Goal: Information Seeking & Learning: Learn about a topic

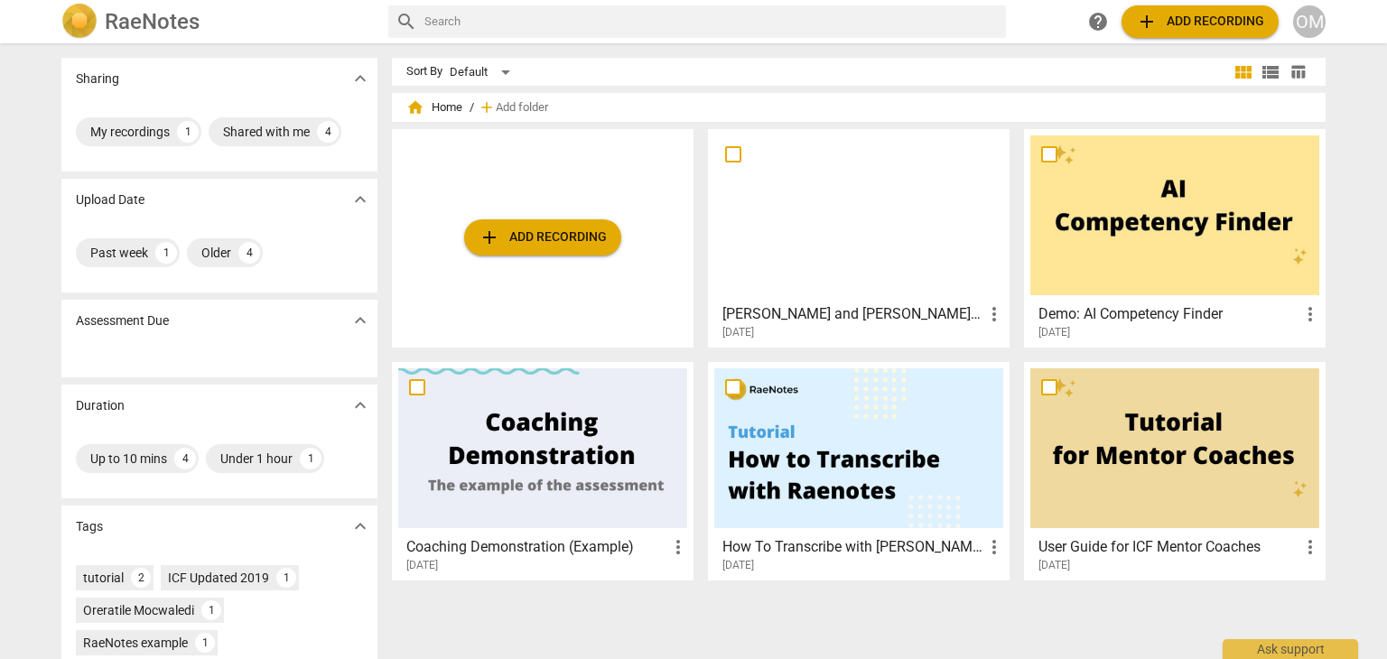
click at [865, 182] on div at bounding box center [858, 215] width 289 height 160
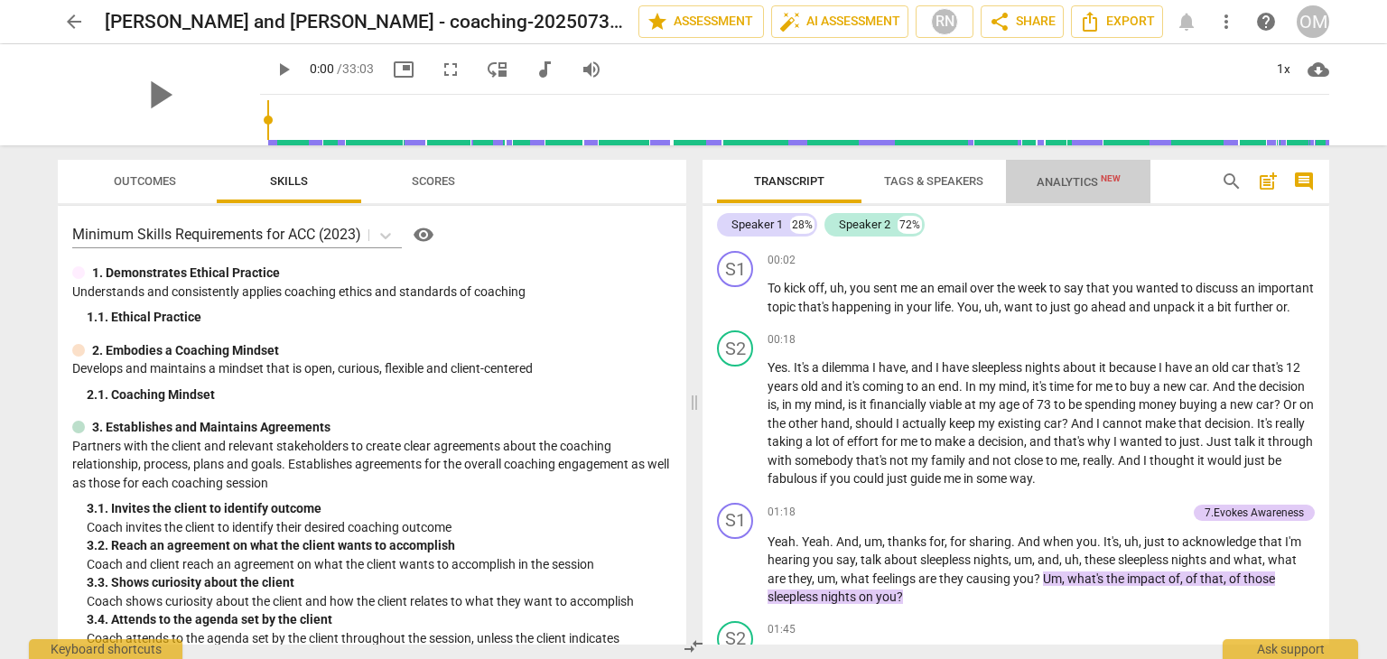
click at [1047, 178] on span "Analytics New" at bounding box center [1078, 182] width 84 height 14
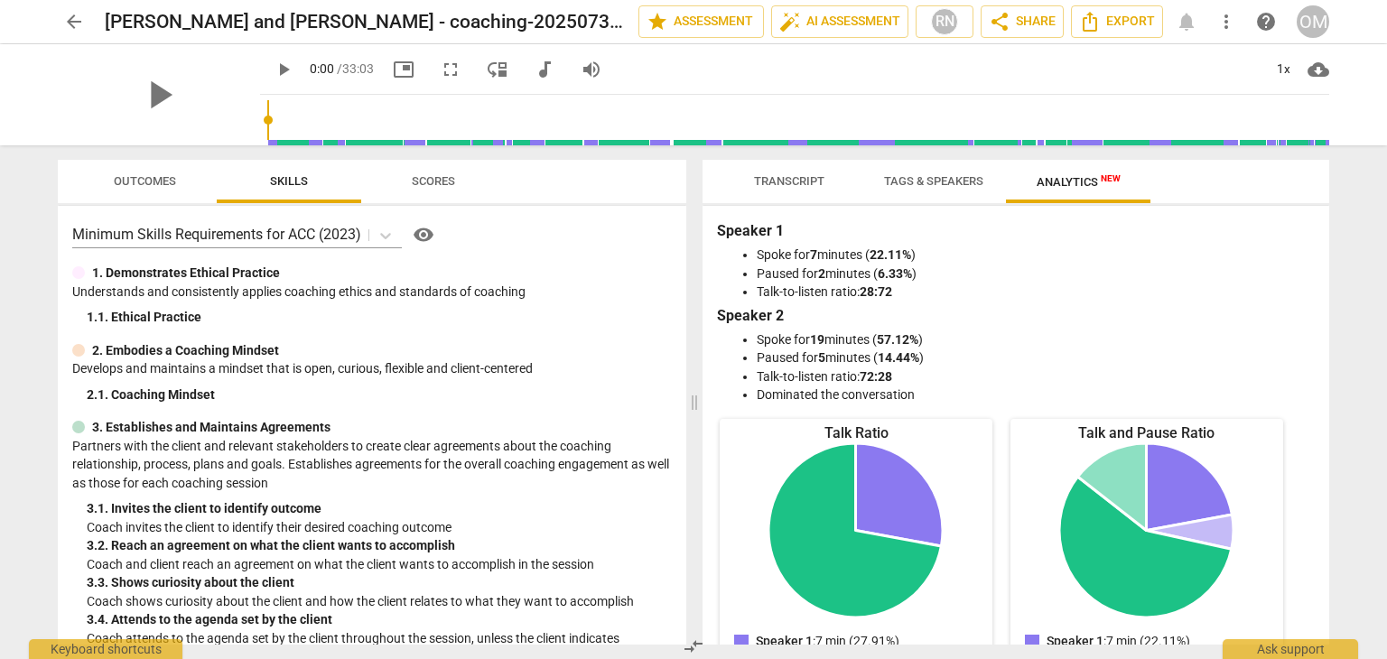
click at [1328, 279] on div "Speaker 1 Spoke for 7 minutes ( 22.11% ) Paused for 2 minutes ( 6.33% ) Talk-to…" at bounding box center [1015, 425] width 627 height 439
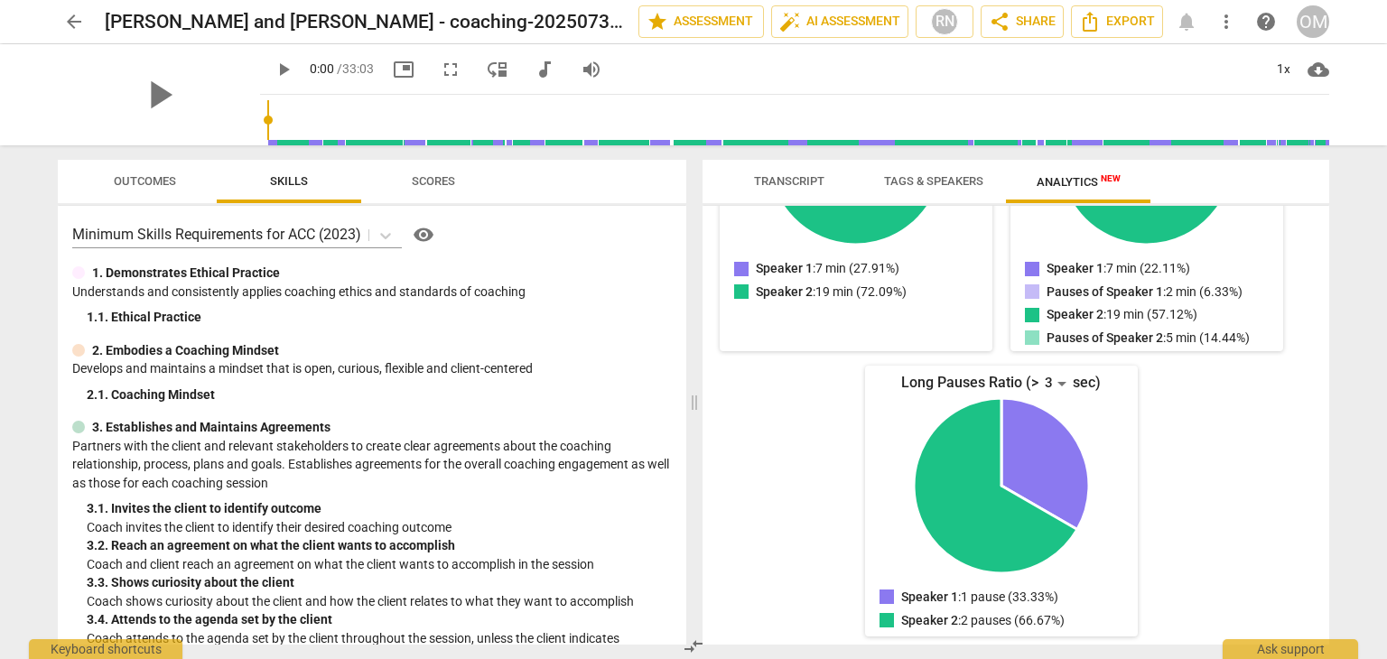
scroll to position [378, 0]
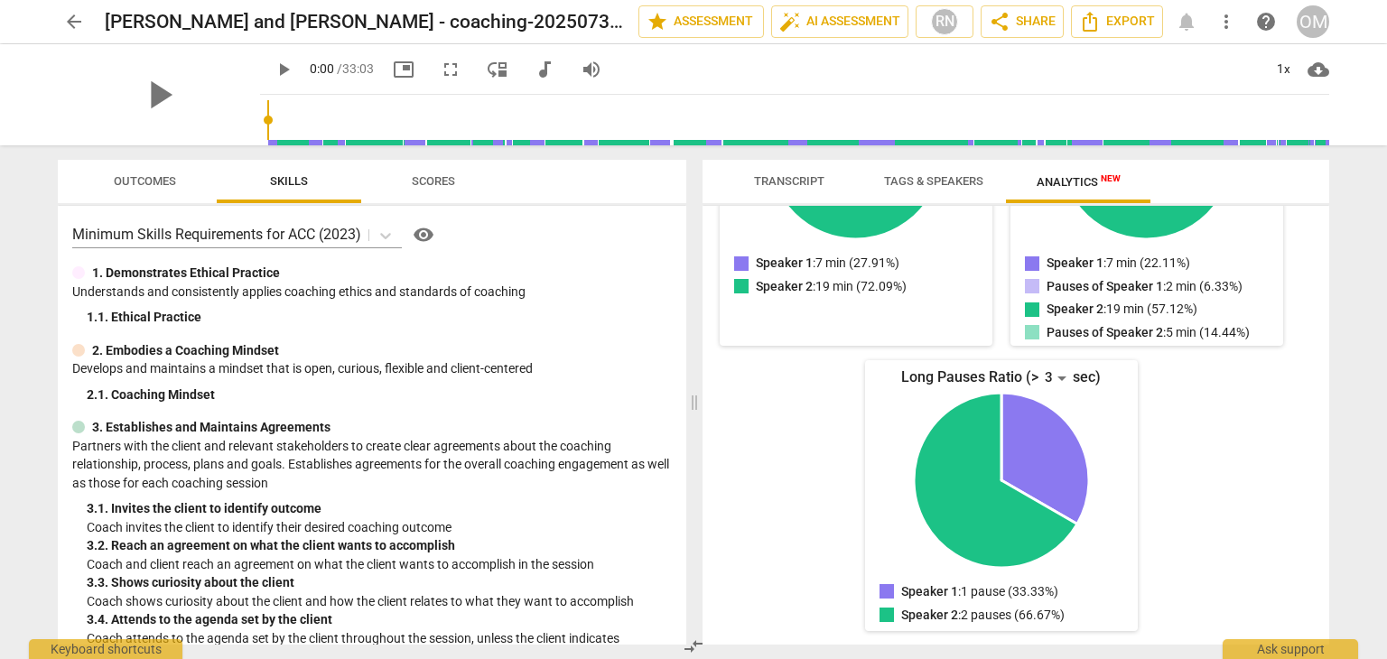
click at [1328, 301] on div "Speaker 1 Spoke for 7 minutes ( 22.11% ) Paused for 2 minutes ( 6.33% ) Talk-to…" at bounding box center [1015, 425] width 627 height 439
click at [1322, 292] on div "Speaker 1 Spoke for 7 minutes ( 22.11% ) Paused for 2 minutes ( 6.33% ) Talk-to…" at bounding box center [1015, 425] width 627 height 439
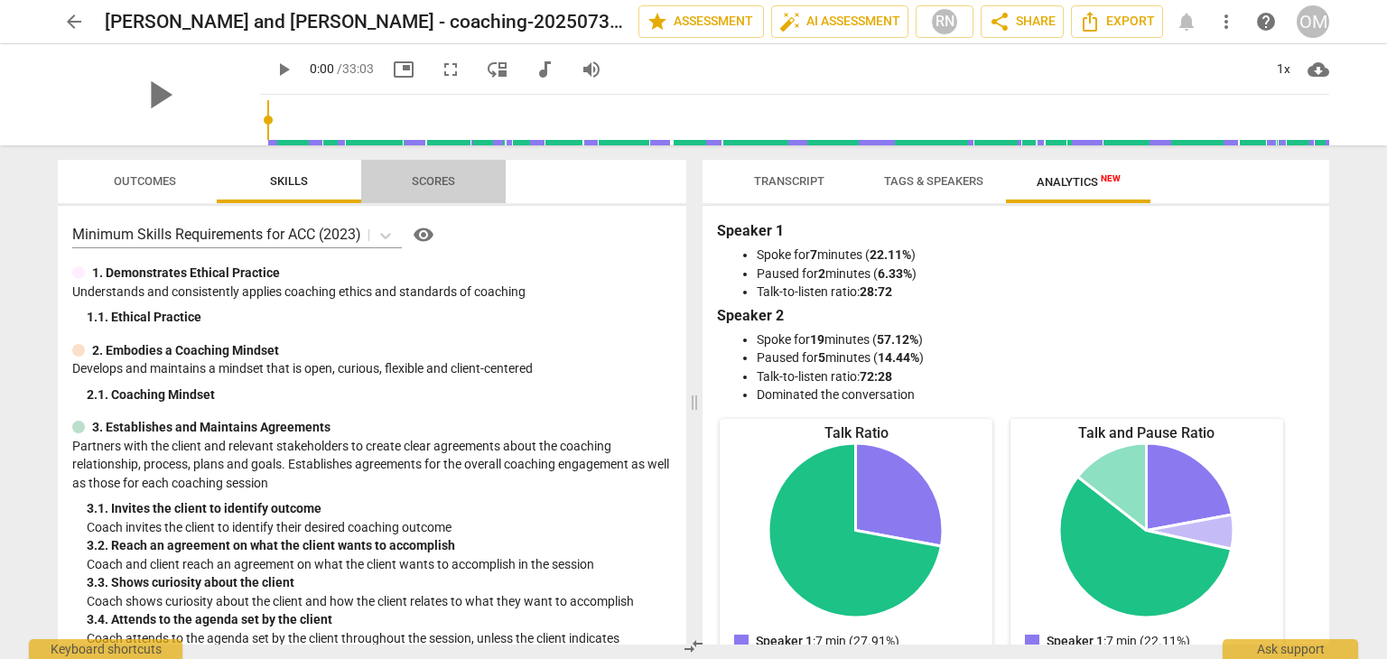
click at [446, 188] on span "Scores" at bounding box center [433, 182] width 87 height 24
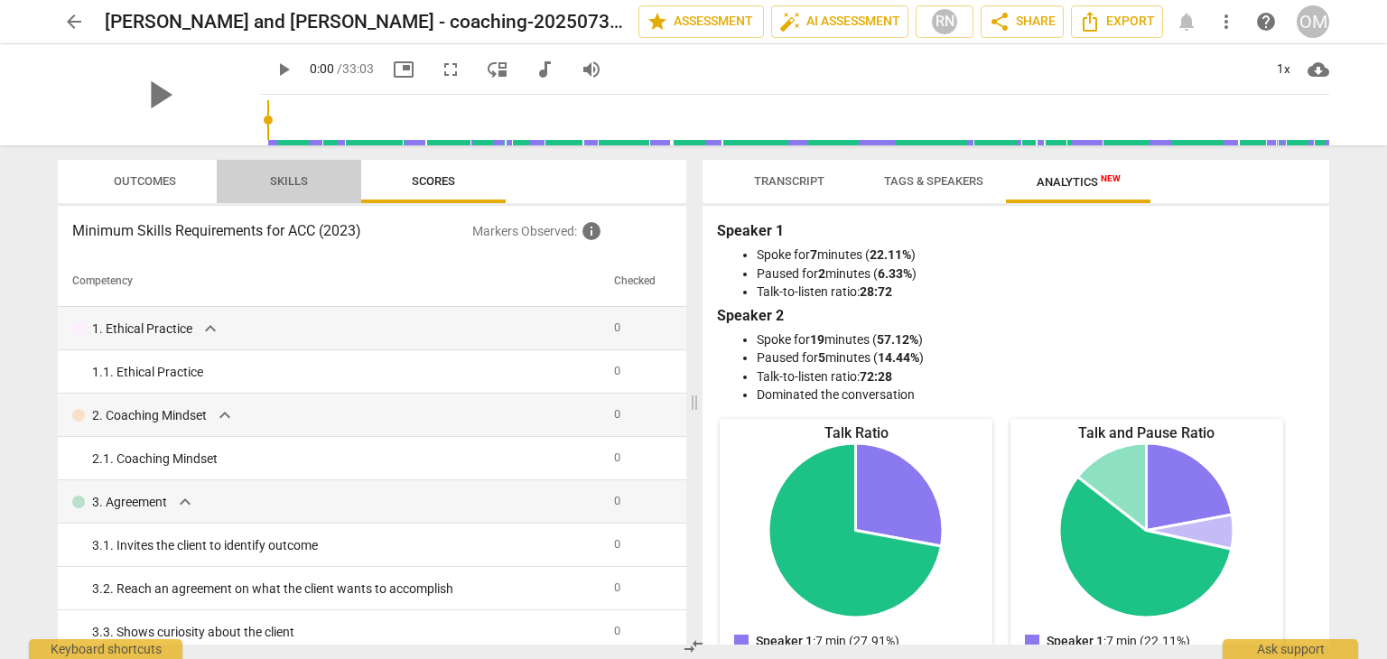
click at [311, 174] on span "Skills" at bounding box center [288, 182] width 81 height 24
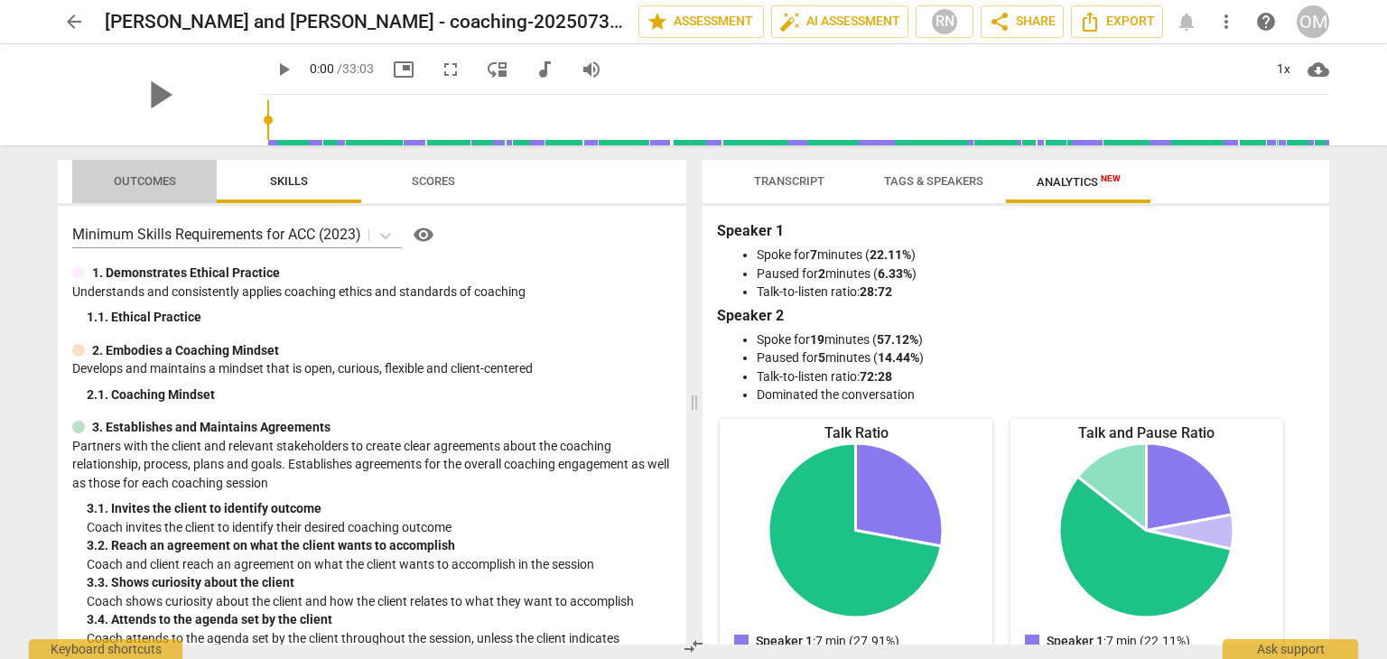
click at [169, 178] on span "Outcomes" at bounding box center [145, 181] width 62 height 14
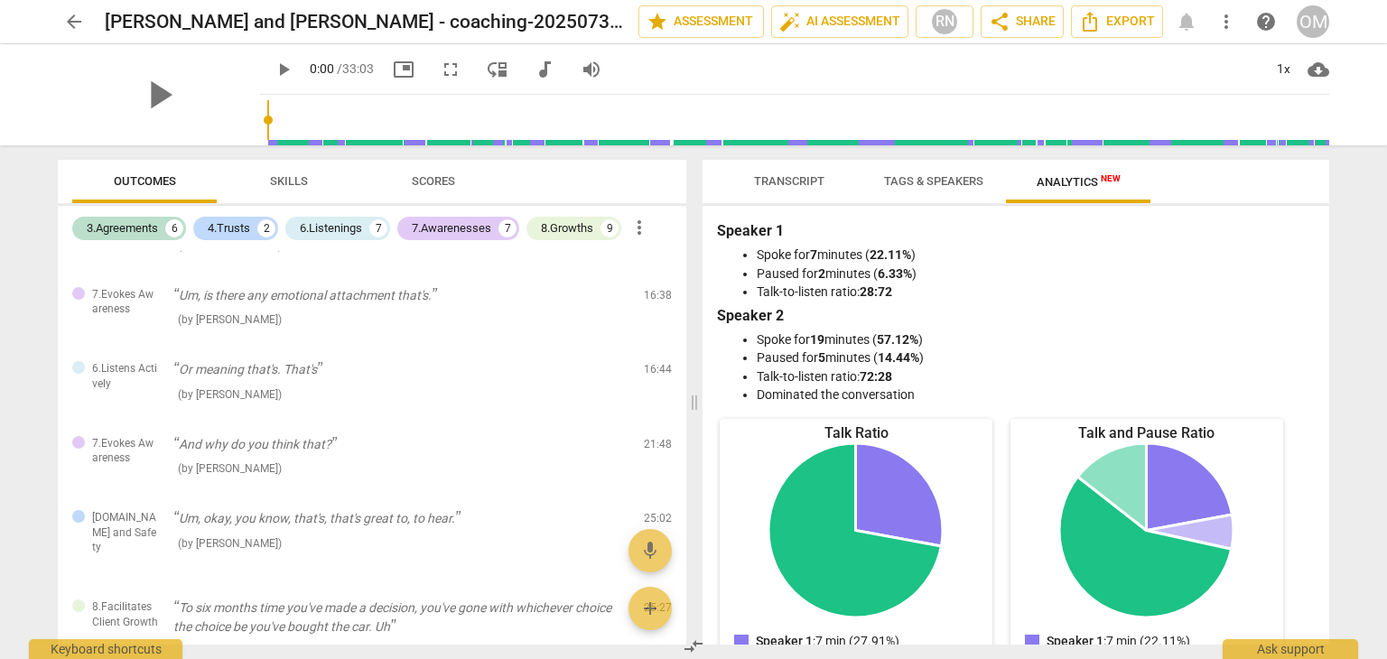
scroll to position [995, 0]
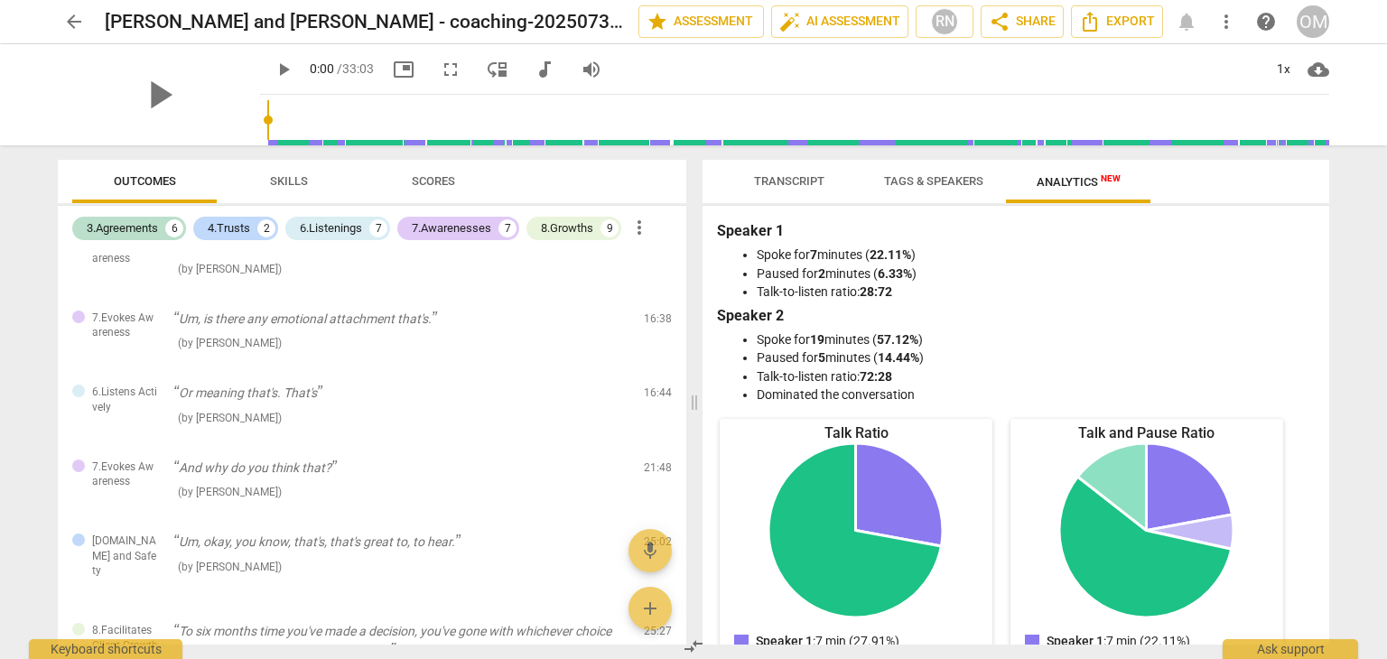
drag, startPoint x: 686, startPoint y: 423, endPoint x: 684, endPoint y: 392, distance: 31.6
click at [684, 392] on div "Outcomes Skills Scores 3.Agreements 6 4.Trusts 2 6.Listenings 7 7.Awarenesses 7…" at bounding box center [368, 402] width 650 height 514
click at [679, 375] on div "6.Listens Actively Or meaning that's. That's ( by [PERSON_NAME] ) 16:44 edit de…" at bounding box center [372, 406] width 628 height 75
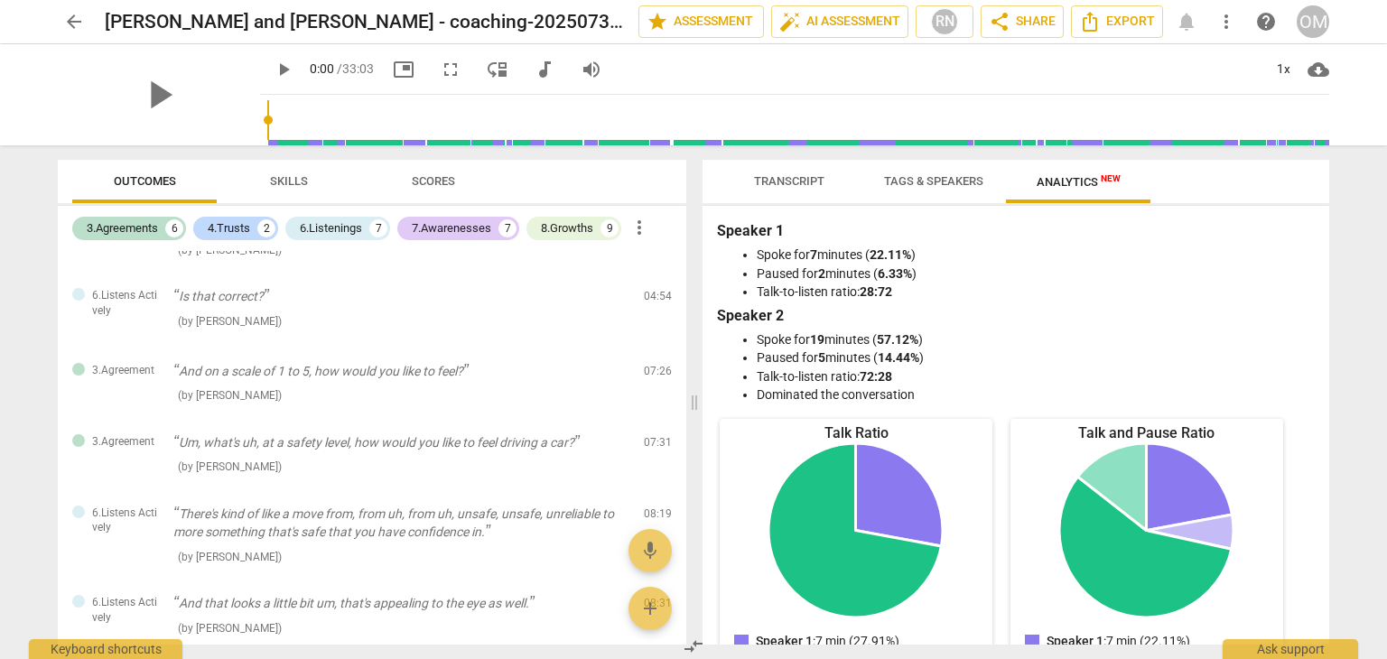
scroll to position [0, 0]
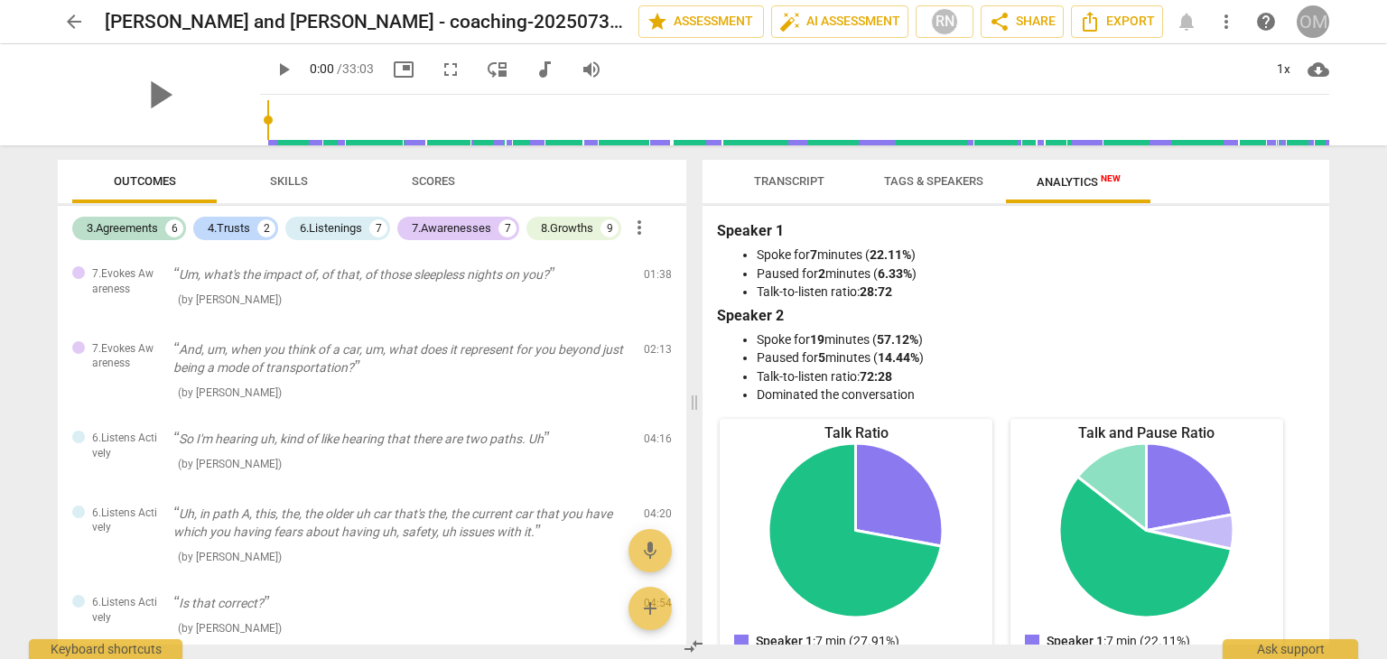
click at [1311, 21] on div "OM" at bounding box center [1312, 21] width 32 height 32
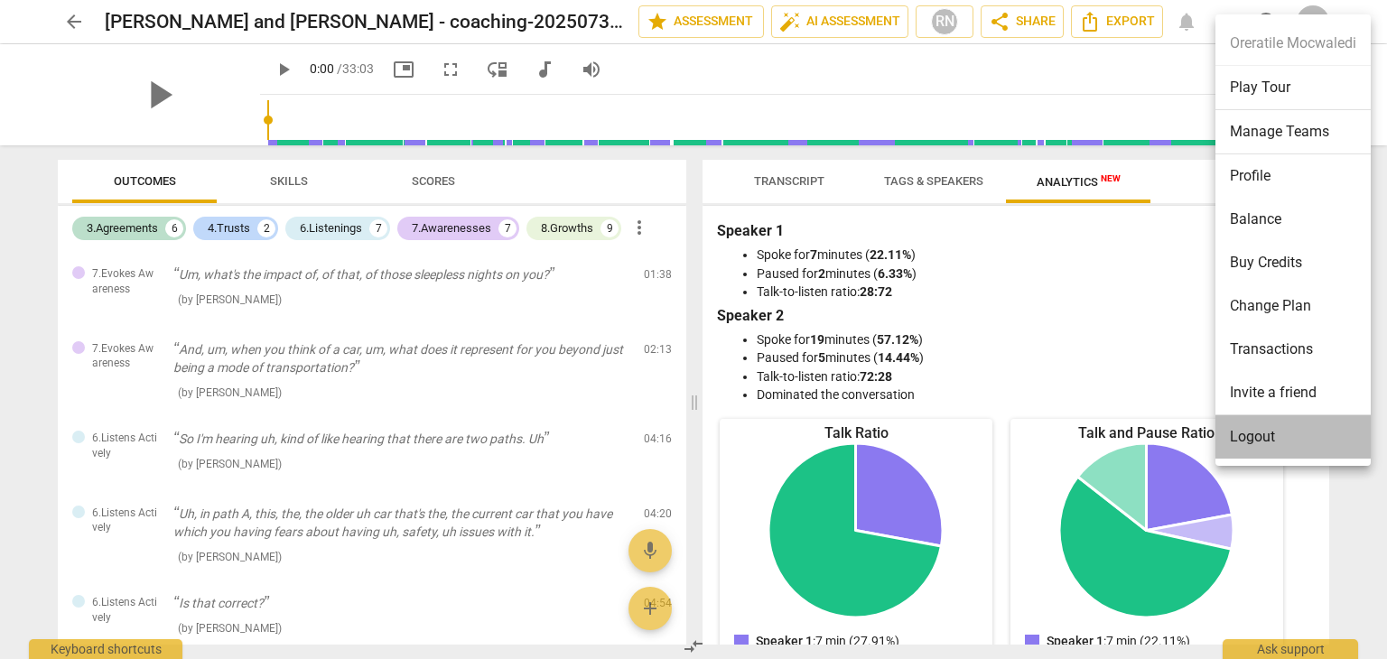
click at [1272, 441] on li "Logout" at bounding box center [1292, 436] width 155 height 43
